Goal: Check status

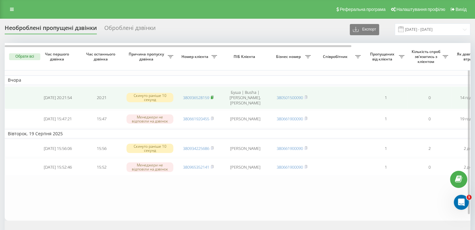
click at [212, 96] on rect at bounding box center [212, 97] width 2 height 3
